Goal: Task Accomplishment & Management: Complete application form

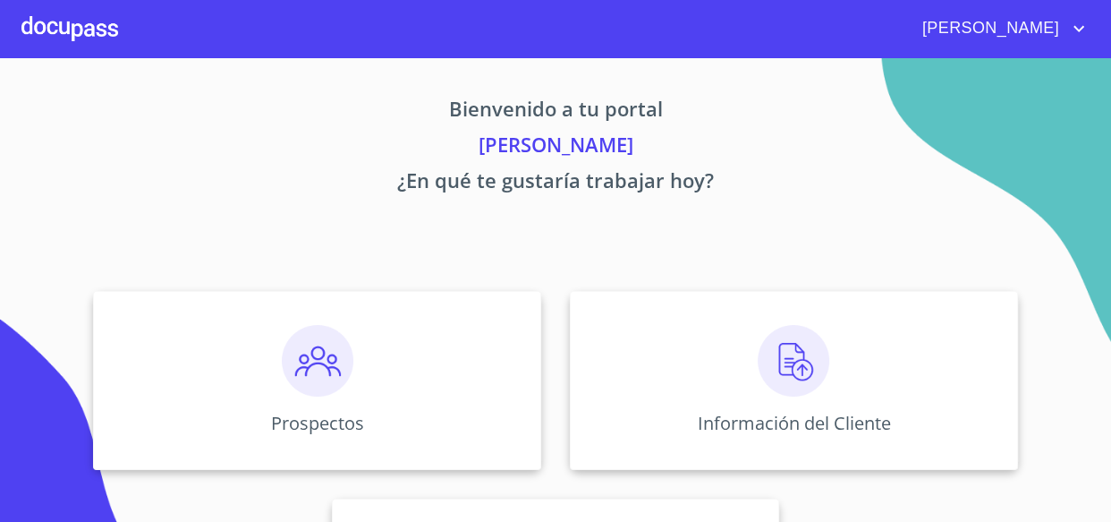
click at [764, 361] on img at bounding box center [794, 361] width 72 height 72
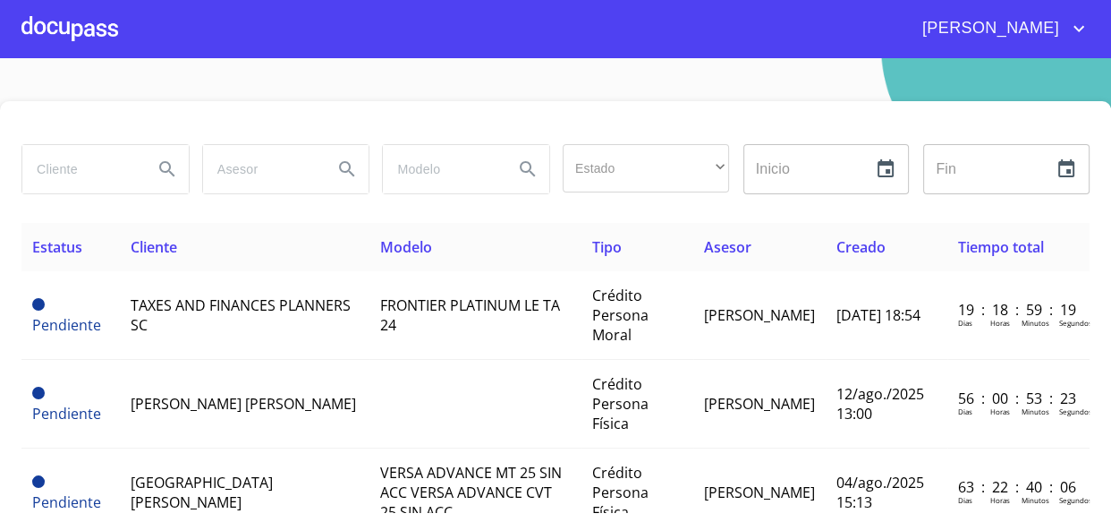
click at [92, 161] on input "search" at bounding box center [80, 169] width 116 height 48
type input "[PERSON_NAME]"
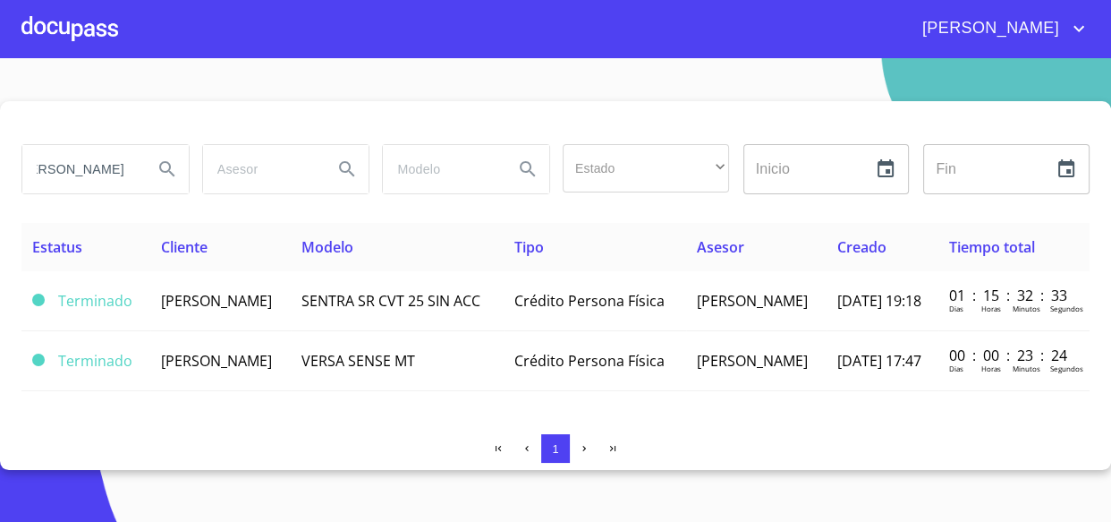
scroll to position [0, 0]
click at [72, 27] on div at bounding box center [69, 28] width 97 height 57
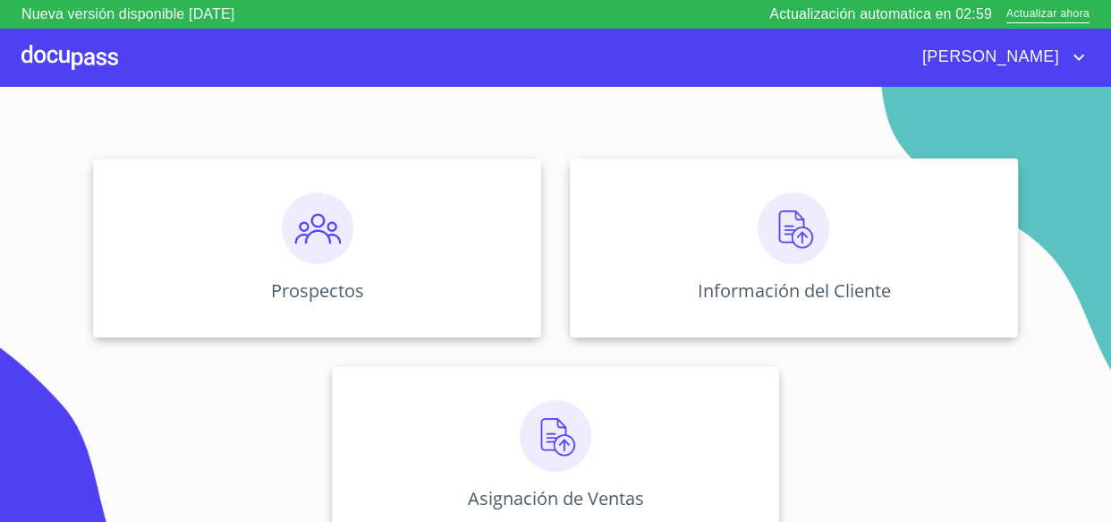
scroll to position [169, 0]
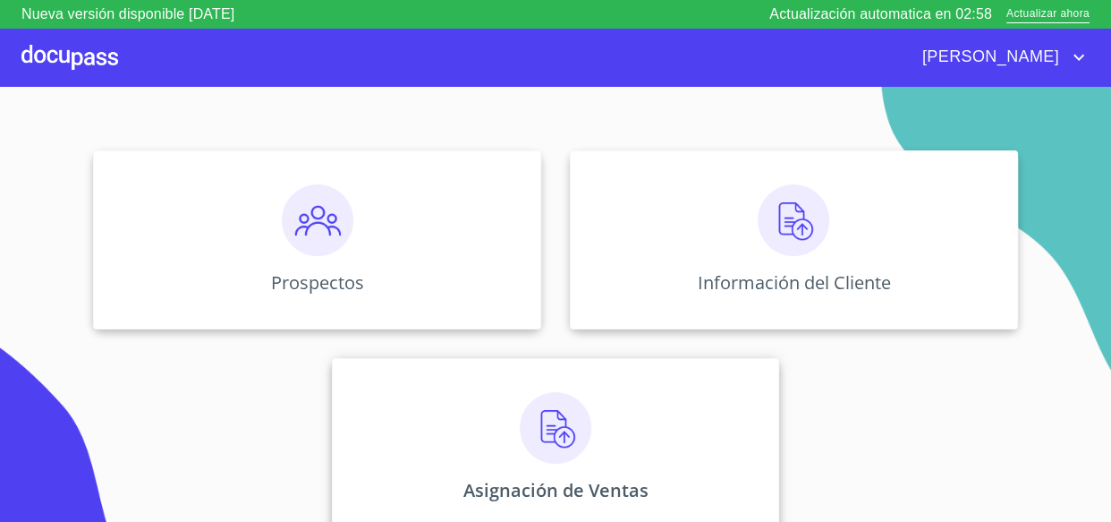
click at [582, 414] on img at bounding box center [556, 428] width 72 height 72
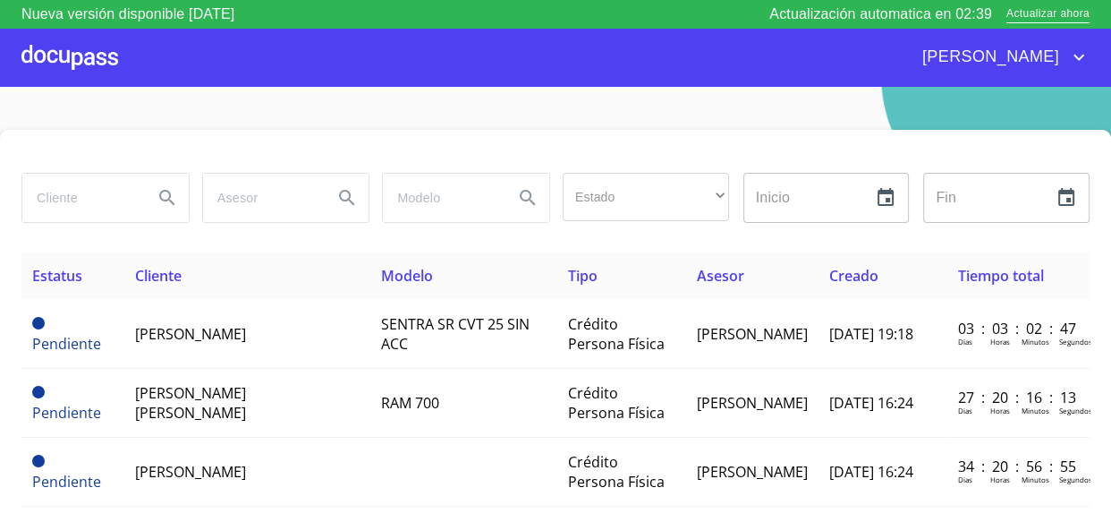
drag, startPoint x: 313, startPoint y: 336, endPoint x: 136, endPoint y: 12, distance: 369.2
click at [313, 336] on td "[PERSON_NAME]" at bounding box center [247, 334] width 246 height 69
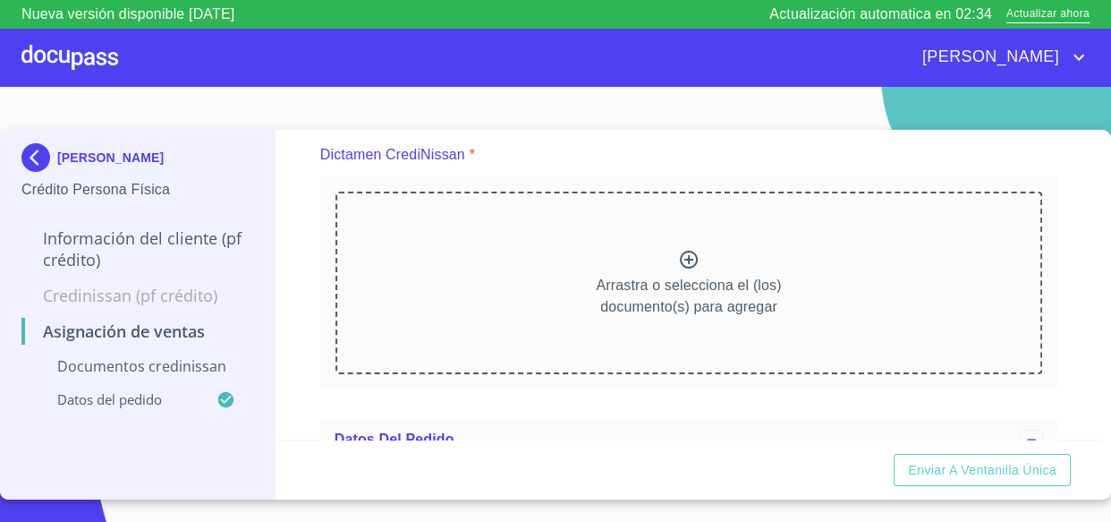
scroll to position [96, 0]
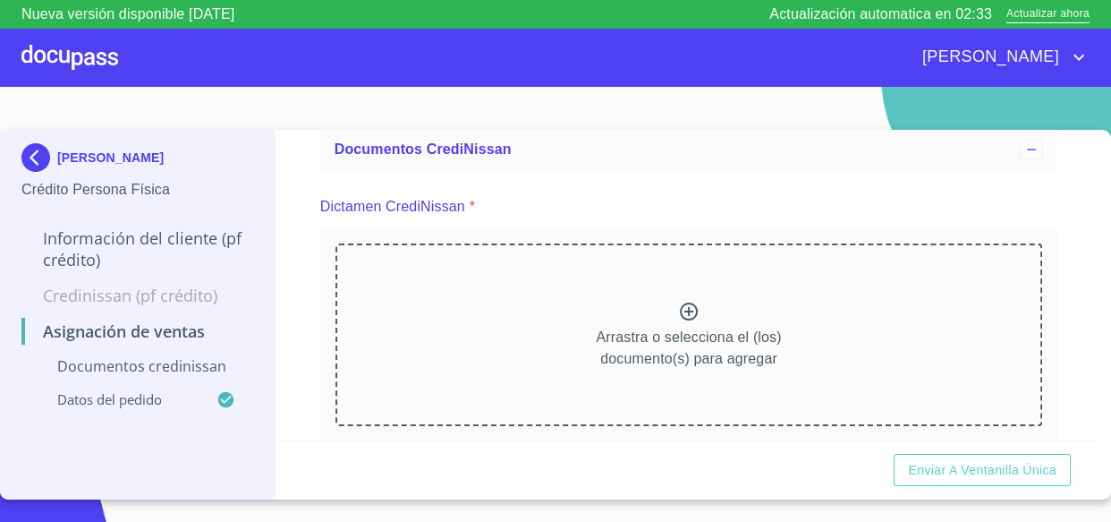
click at [573, 320] on div "Arrastra o selecciona el (los) documento(s) para agregar" at bounding box center [690, 334] width 708 height 183
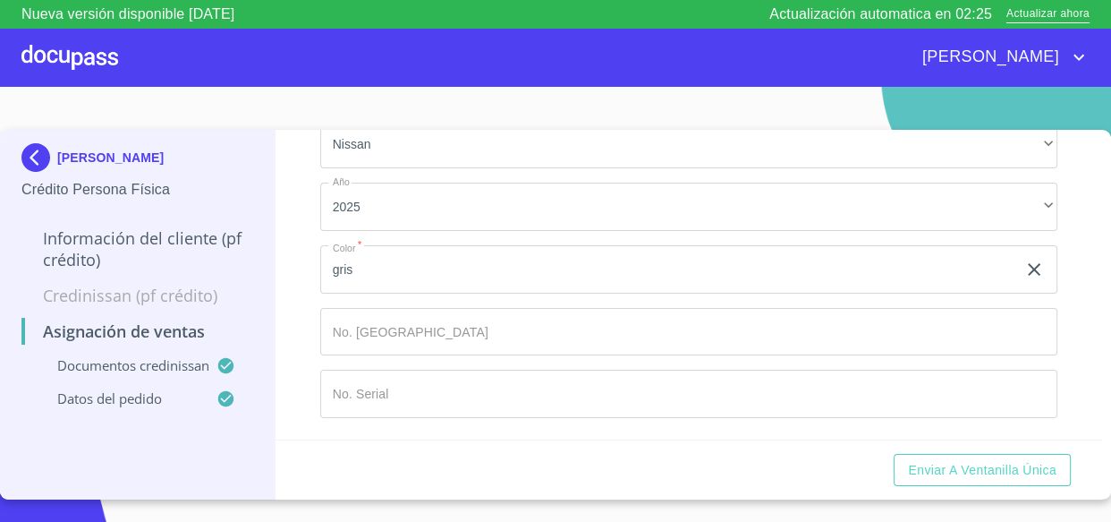
scroll to position [828, 0]
click at [411, 355] on input "Marca   *" at bounding box center [689, 332] width 738 height 48
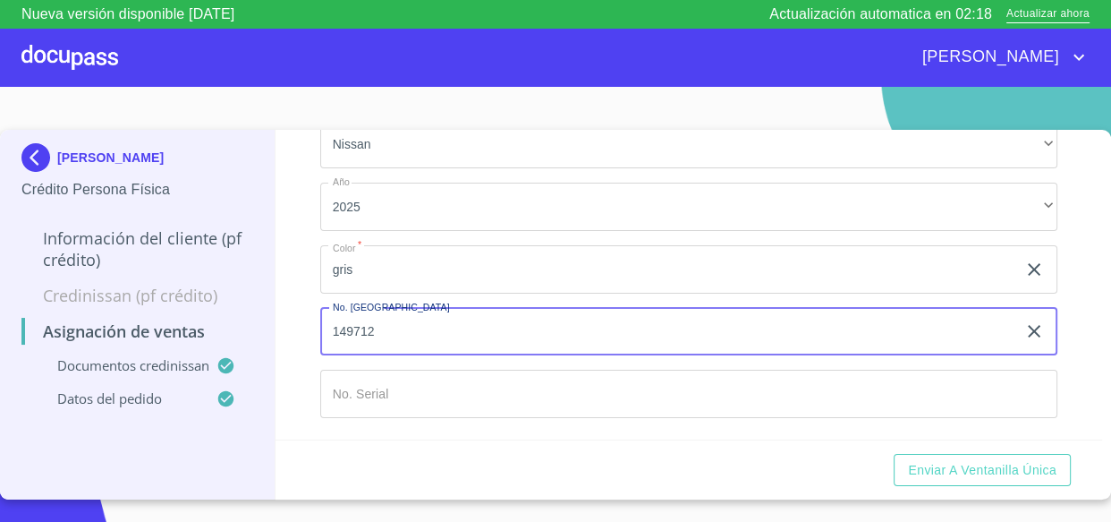
type input "149712"
click at [294, 288] on div "Asignación de Ventas Documentos CrediNissan Dictamen CrediNissan * Dictamen Cre…" at bounding box center [689, 285] width 827 height 310
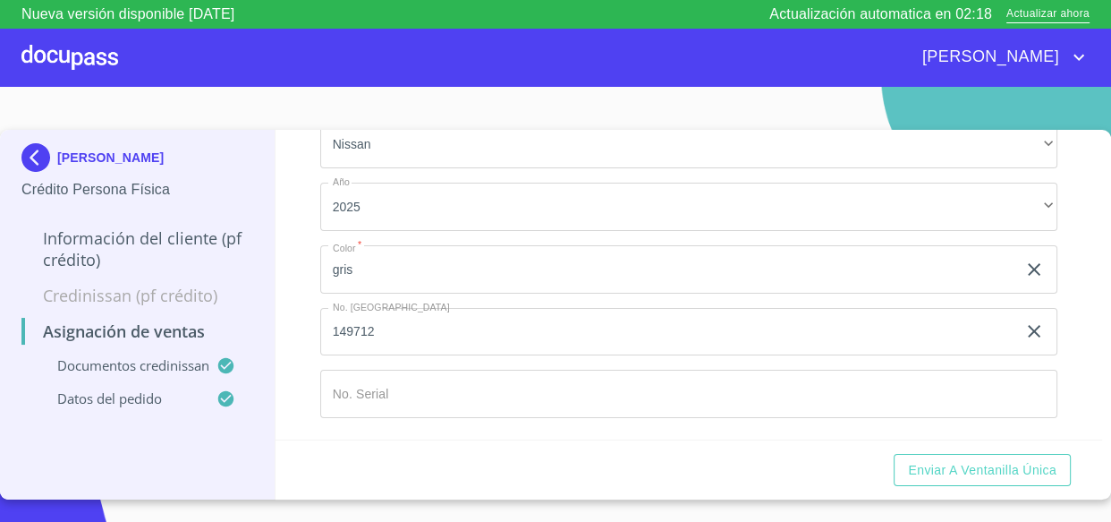
scroll to position [855, 0]
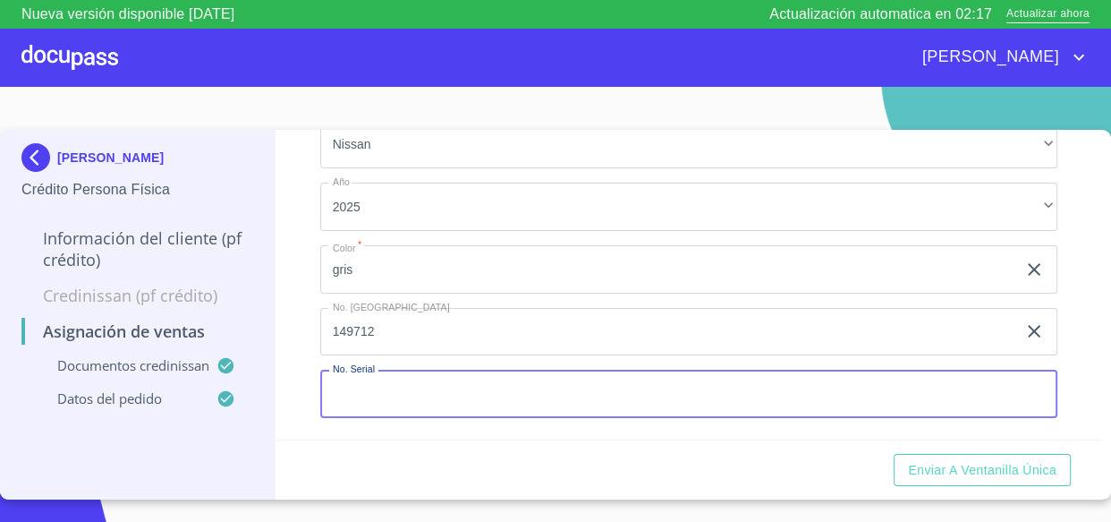
click at [381, 395] on input "Marca   *" at bounding box center [689, 394] width 738 height 48
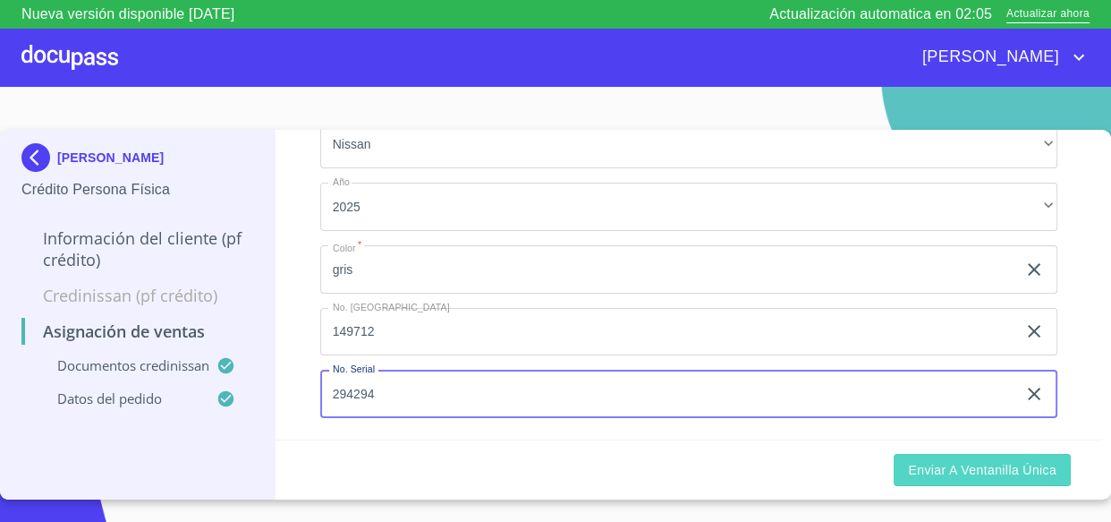
type input "294294"
click at [966, 476] on span "Enviar a Ventanilla única" at bounding box center [982, 470] width 149 height 22
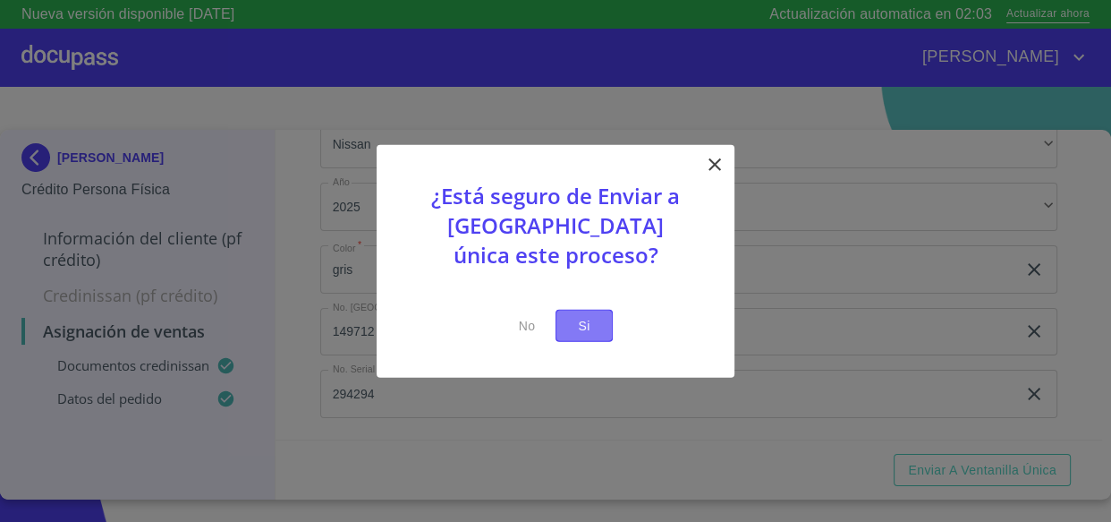
click at [556, 326] on button "Si" at bounding box center [584, 325] width 57 height 33
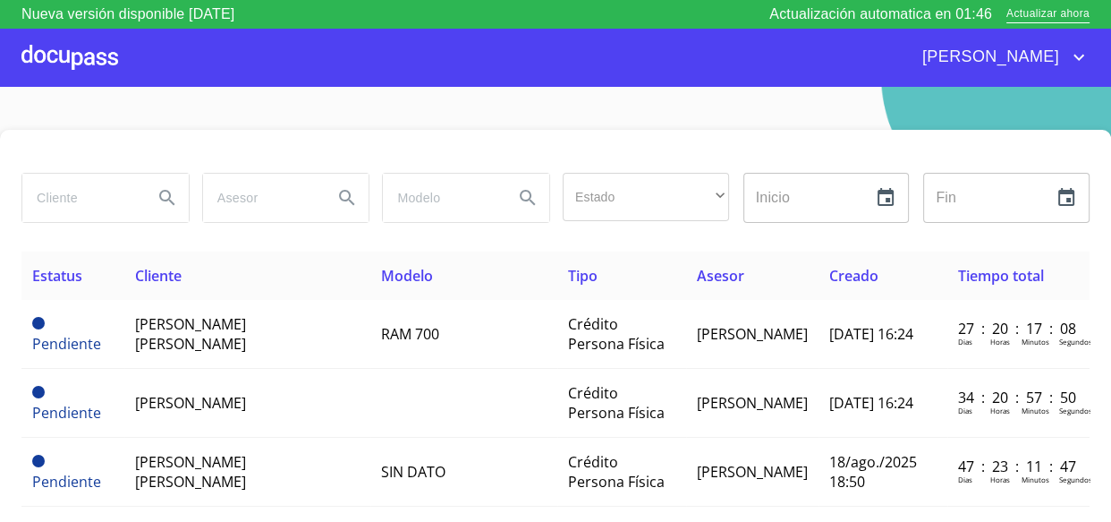
click at [84, 75] on div at bounding box center [69, 57] width 97 height 57
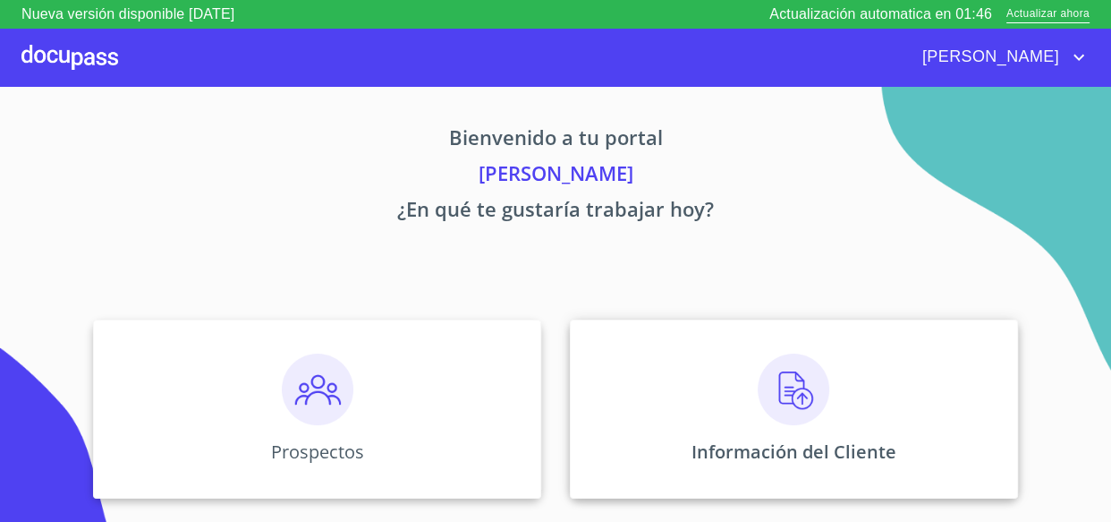
click at [733, 371] on div "Información del Cliente" at bounding box center [794, 408] width 448 height 179
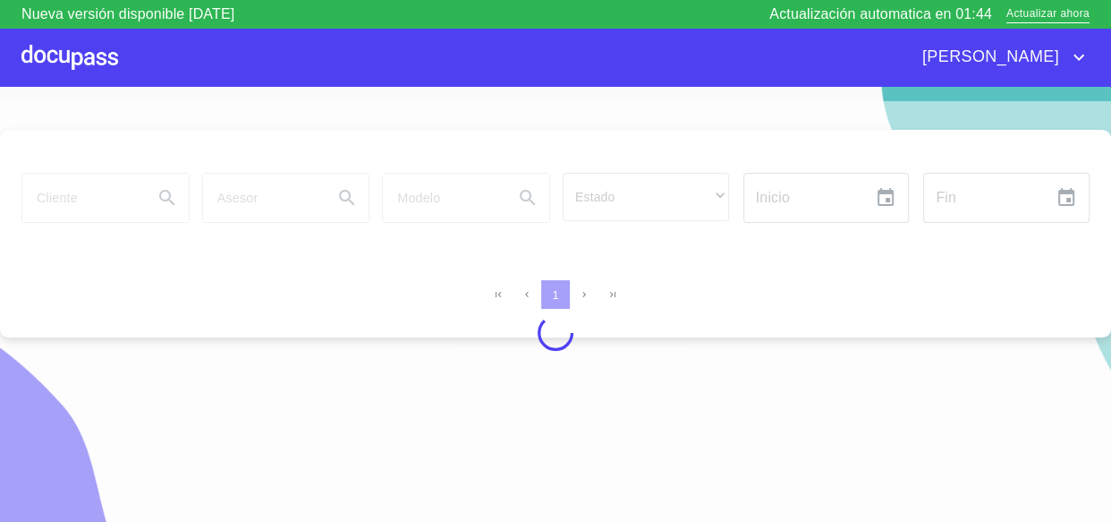
click at [94, 203] on div at bounding box center [555, 333] width 1111 height 464
click at [68, 192] on div at bounding box center [555, 333] width 1111 height 464
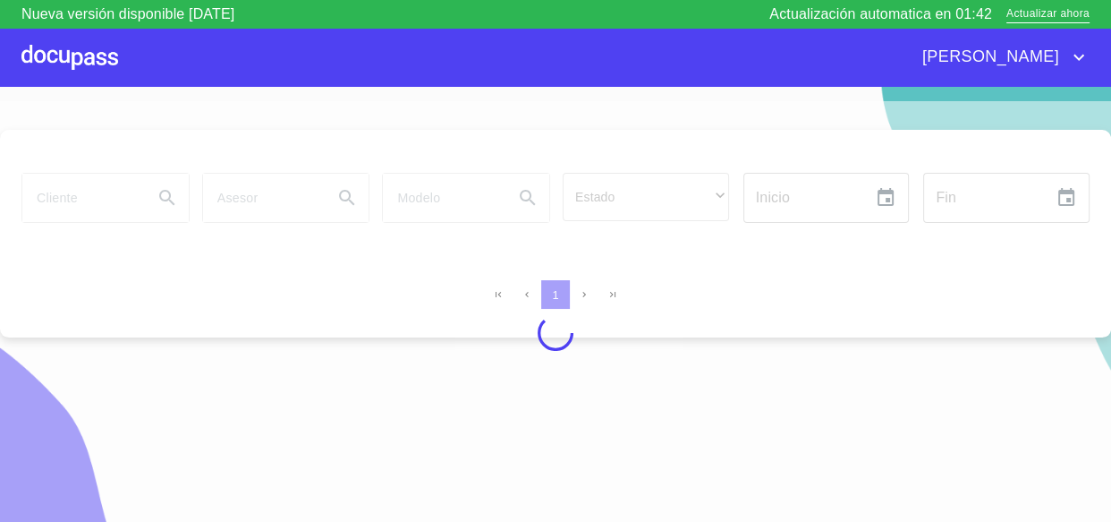
click at [68, 192] on div at bounding box center [555, 333] width 1111 height 464
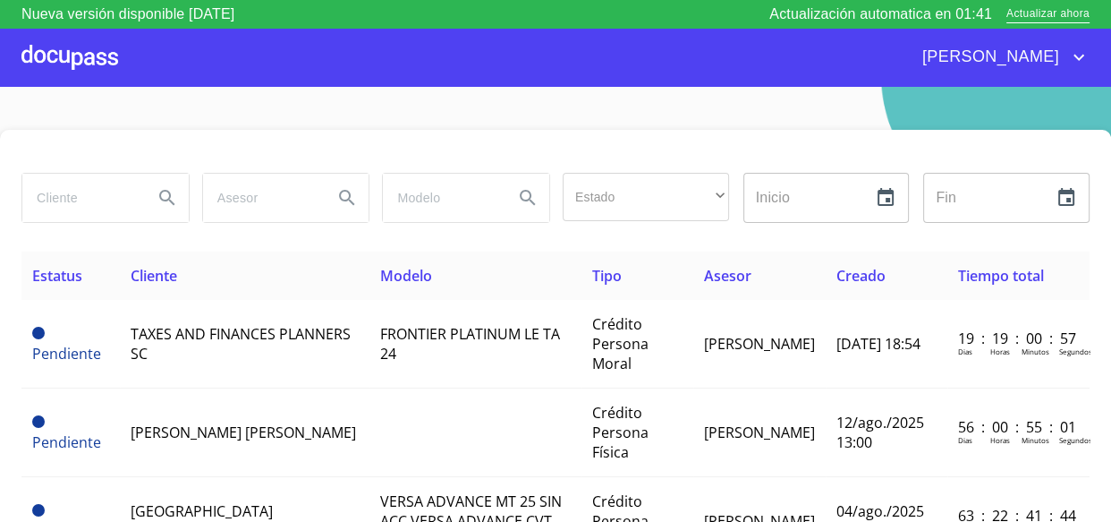
click at [68, 192] on input "search" at bounding box center [80, 198] width 116 height 48
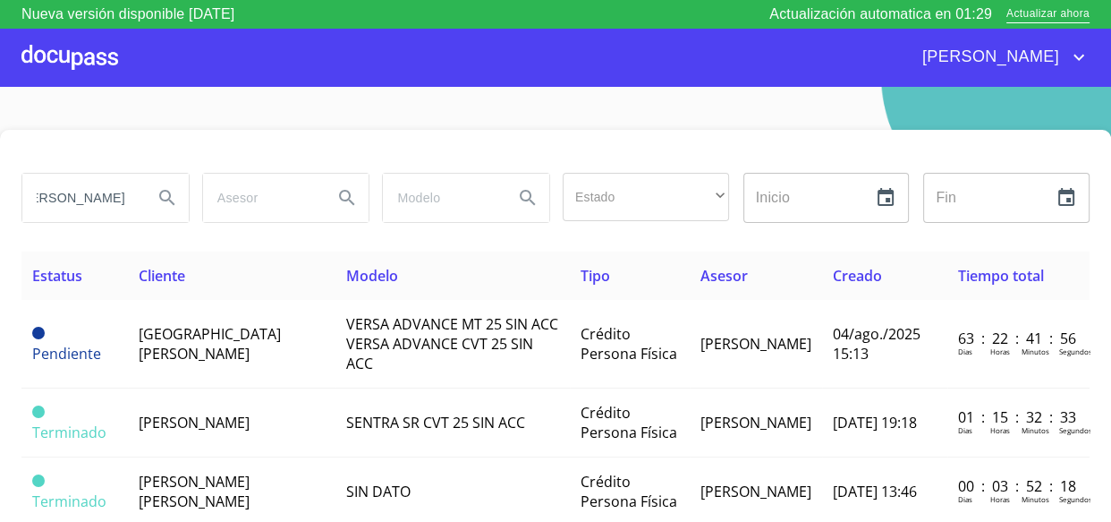
scroll to position [0, 26]
type input "salvador fernandez"
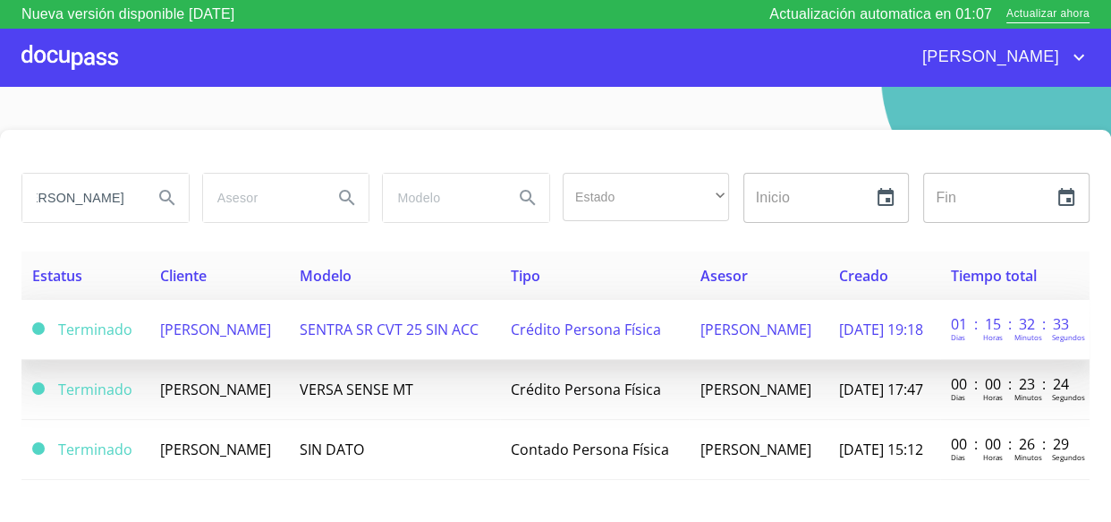
scroll to position [0, 0]
click at [256, 342] on td "[PERSON_NAME]" at bounding box center [219, 330] width 140 height 60
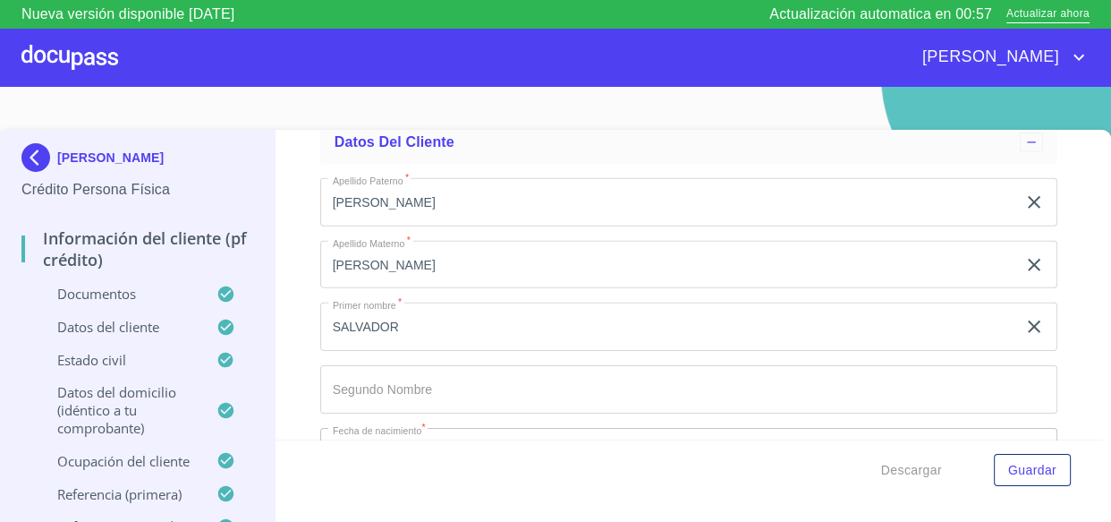
scroll to position [5694, 0]
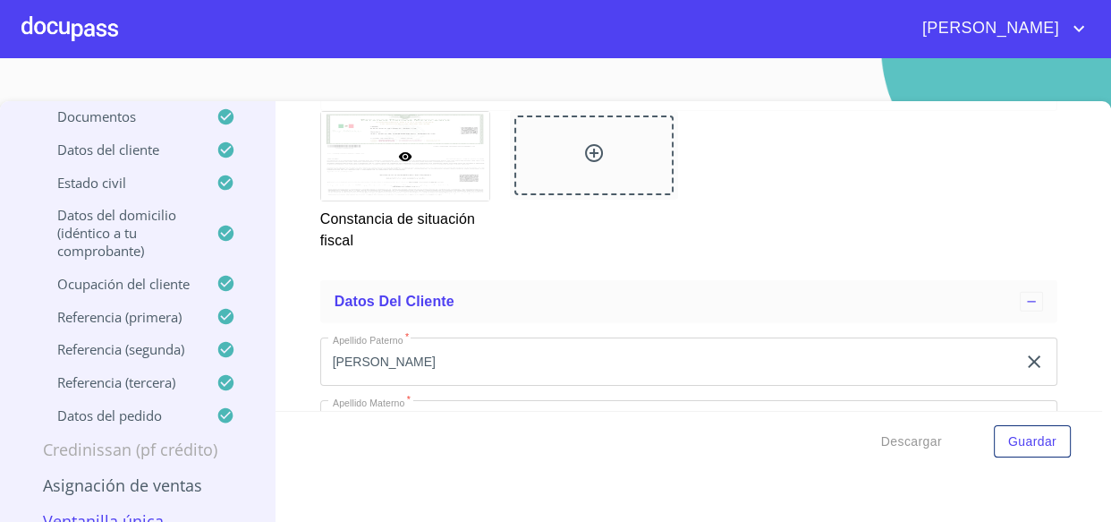
scroll to position [5207, 0]
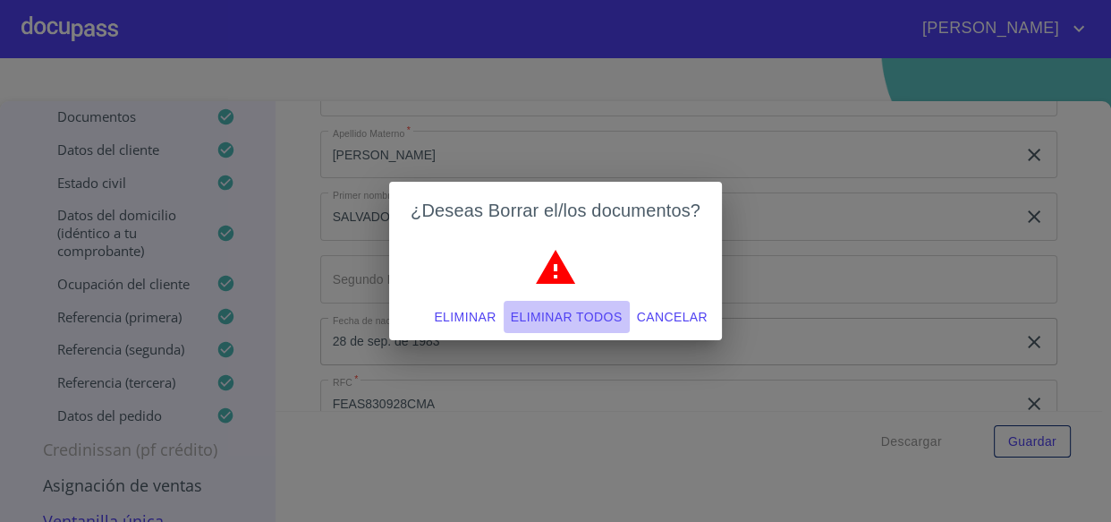
click at [600, 318] on span "Eliminar todos" at bounding box center [567, 317] width 112 height 22
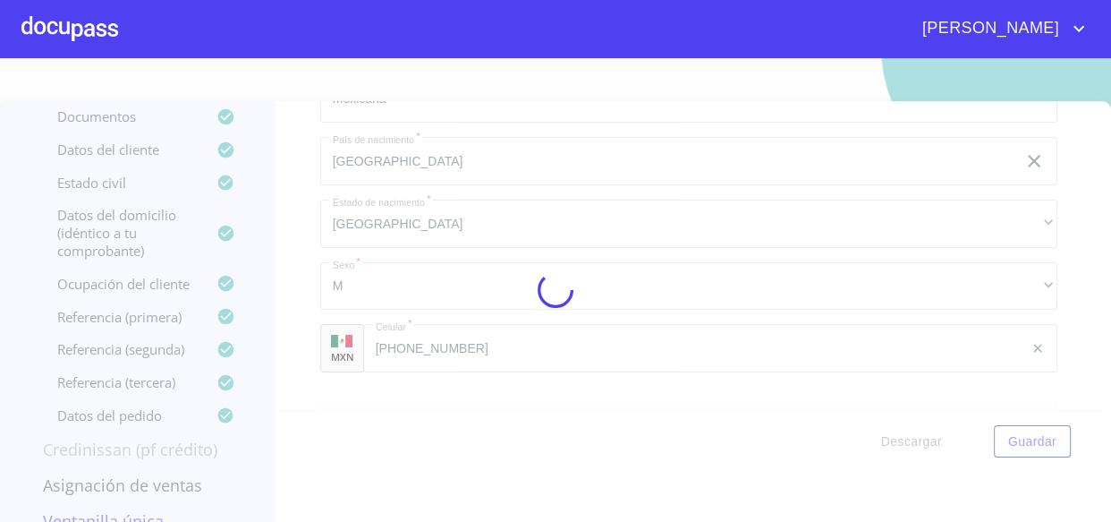
click at [600, 318] on div at bounding box center [555, 290] width 1111 height 464
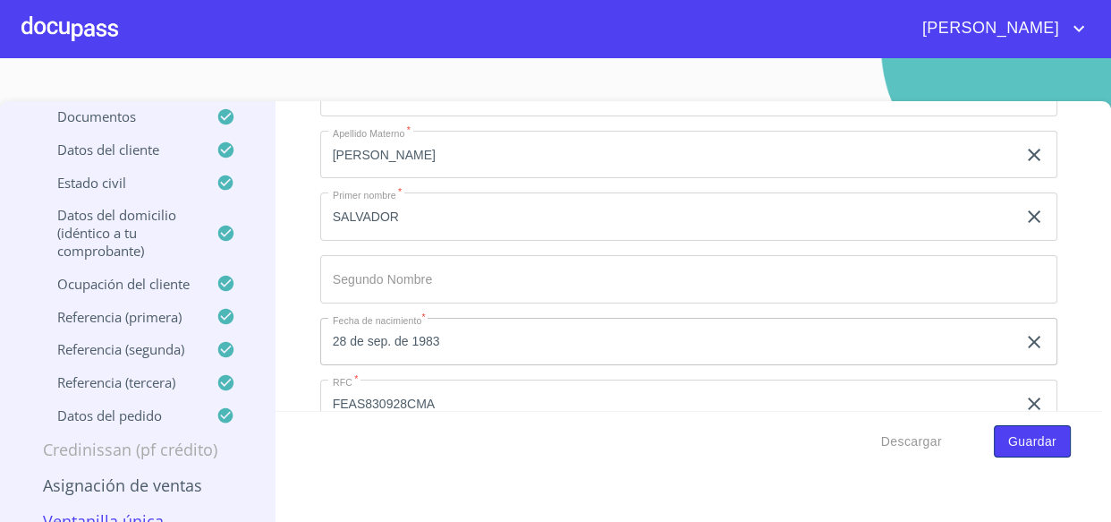
click at [1023, 451] on span "Guardar" at bounding box center [1033, 441] width 48 height 22
